Goal: Transaction & Acquisition: Purchase product/service

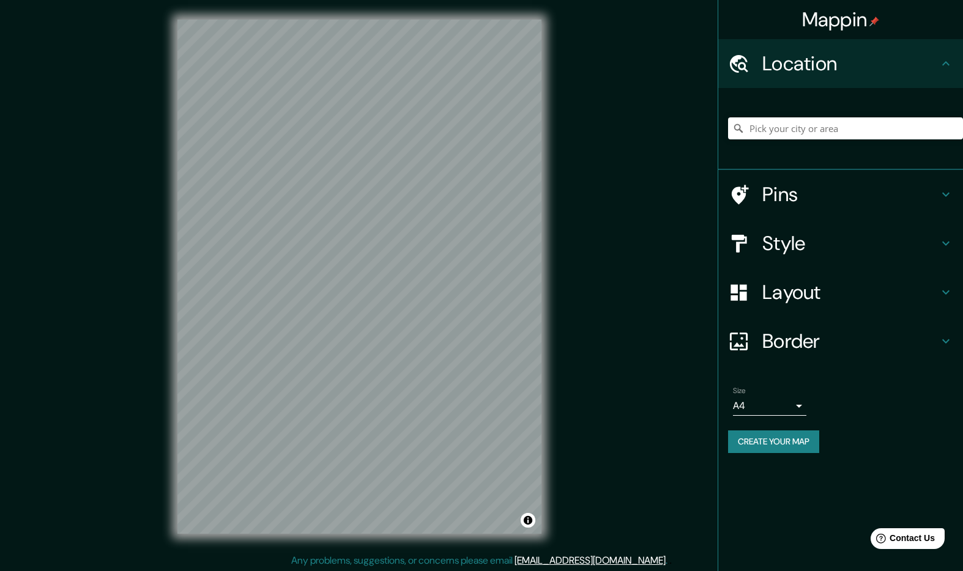
click at [794, 240] on h4 "Style" at bounding box center [850, 243] width 176 height 24
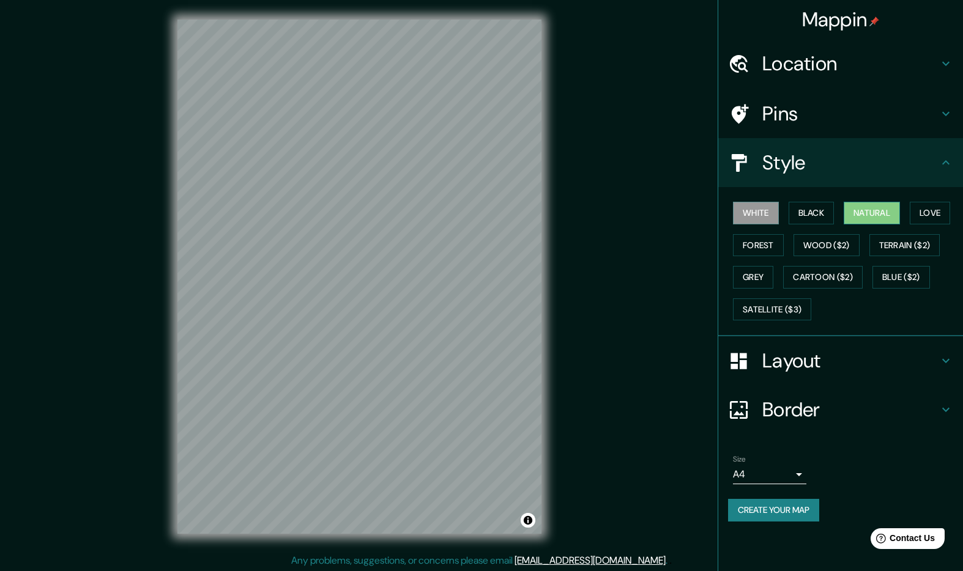
click at [867, 214] on button "Natural" at bounding box center [871, 213] width 56 height 23
click at [778, 354] on h4 "Layout" at bounding box center [850, 361] width 176 height 24
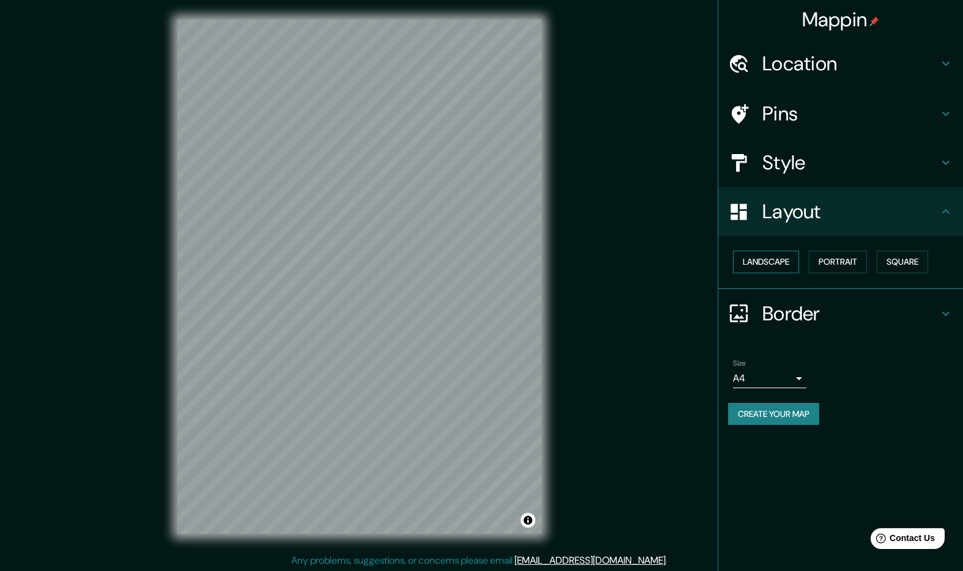
click at [789, 253] on button "Landscape" at bounding box center [766, 262] width 66 height 23
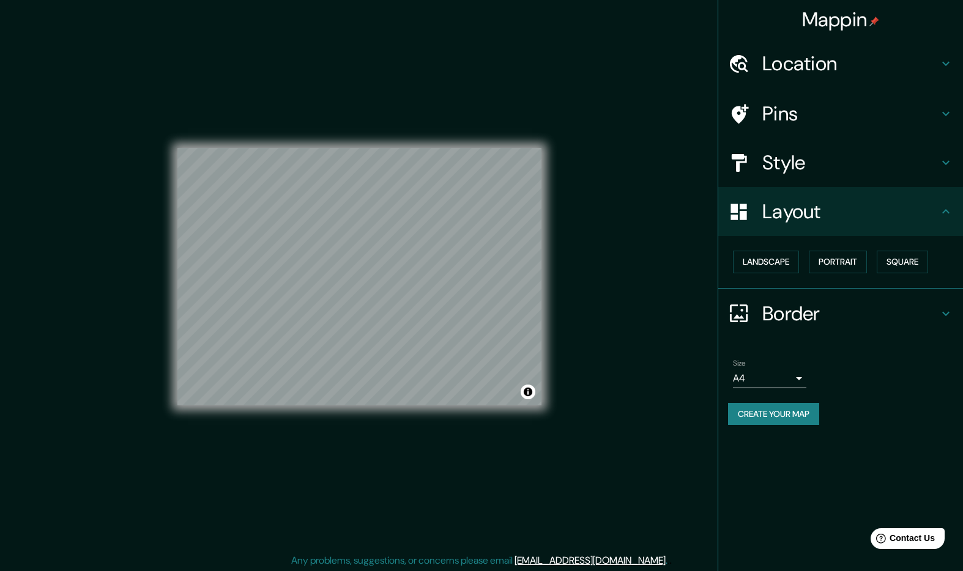
click at [808, 76] on h4 "Location" at bounding box center [850, 63] width 176 height 24
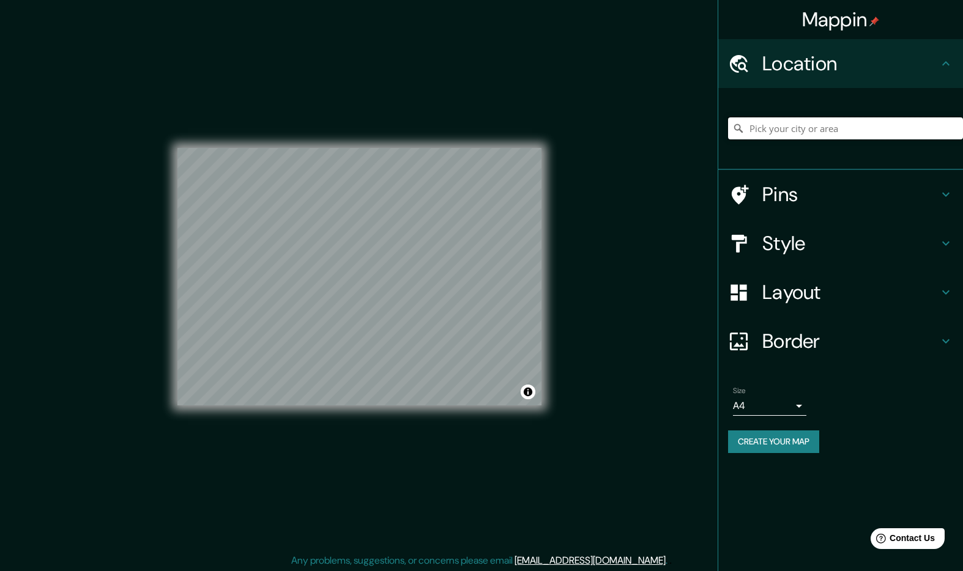
click at [764, 127] on input "Pick your city or area" at bounding box center [845, 128] width 235 height 22
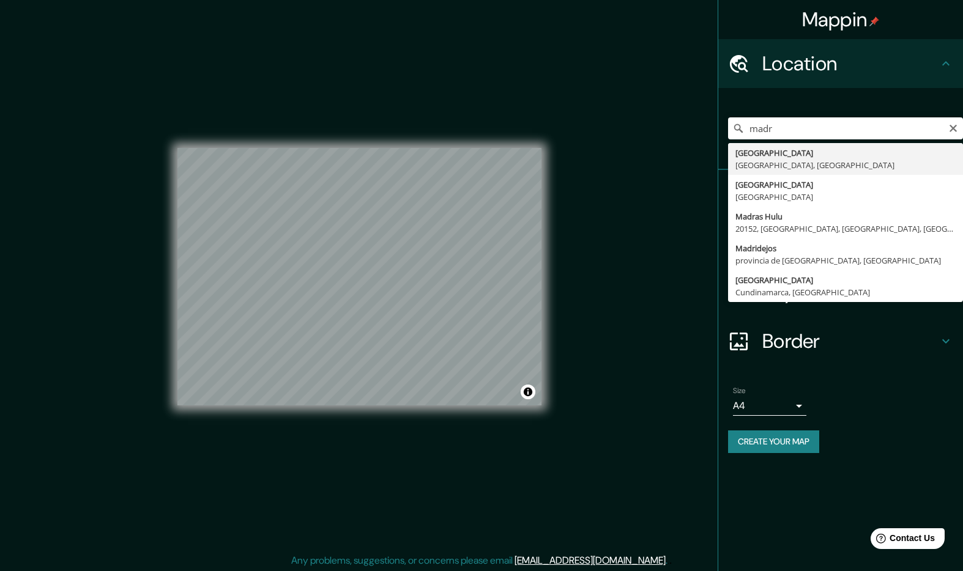
type input "Madrid, Madrid, España"
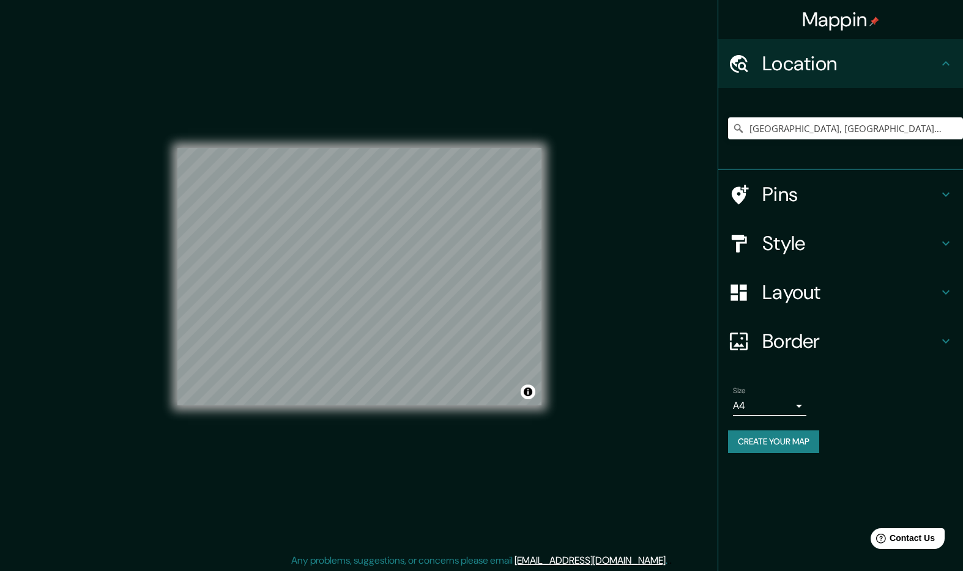
click at [746, 401] on body "Mappin Location Madrid, Madrid, España Pins Style Layout Border Choose a border…" at bounding box center [481, 285] width 963 height 571
click at [761, 458] on li "A3" at bounding box center [769, 454] width 73 height 22
type input "a4"
click at [783, 449] on button "Create your map" at bounding box center [773, 442] width 91 height 23
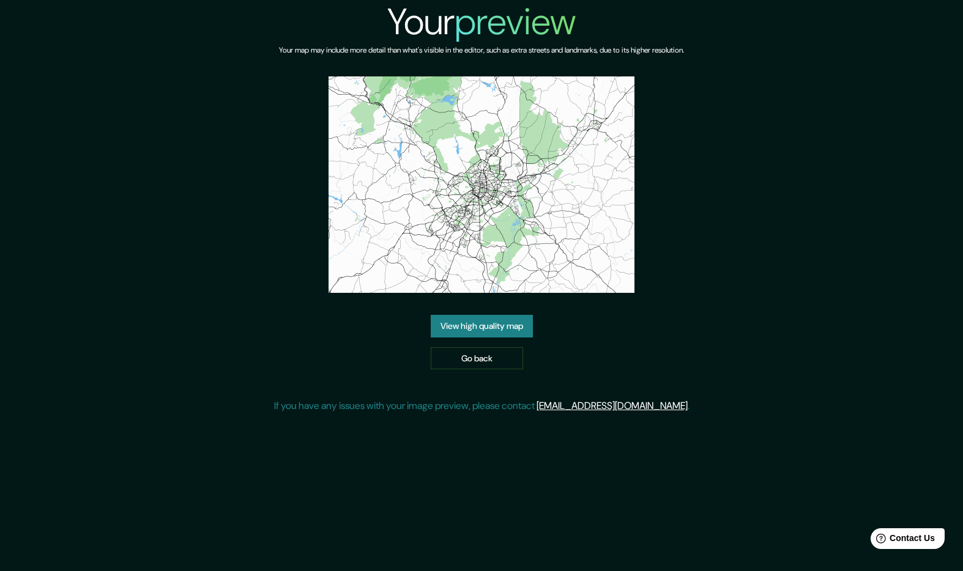
click at [497, 326] on link "View high quality map" at bounding box center [482, 326] width 102 height 23
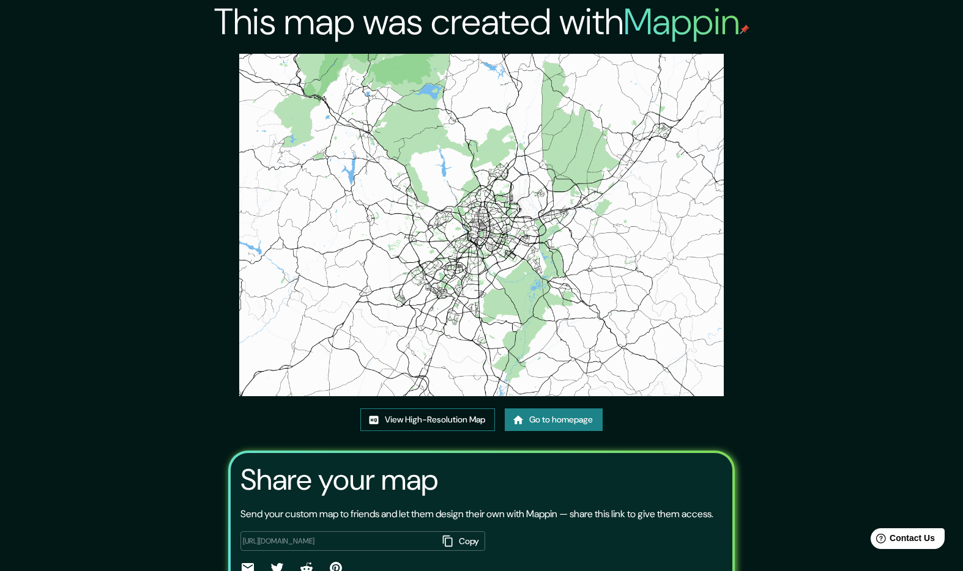
click at [421, 415] on link "View High-Resolution Map" at bounding box center [427, 419] width 135 height 23
